Goal: Task Accomplishment & Management: Manage account settings

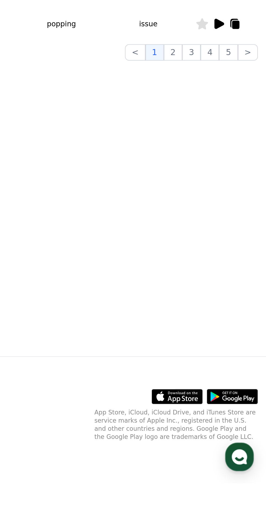
click at [250, 478] on icon at bounding box center [247, 474] width 27 height 8
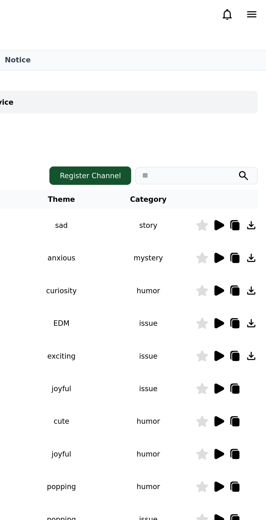
click at [257, 9] on icon at bounding box center [258, 7] width 5 height 3
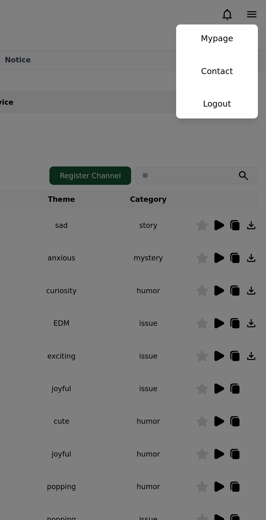
click at [247, 57] on link "Logout" at bounding box center [239, 55] width 43 height 15
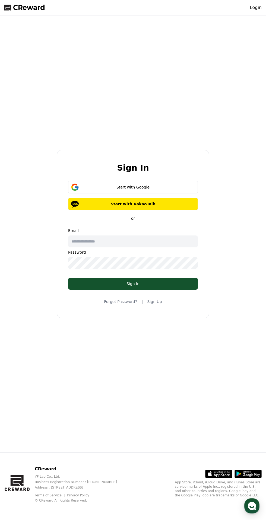
click at [180, 190] on div "Start with Google" at bounding box center [133, 186] width 114 height 5
